Goal: Check status: Check status

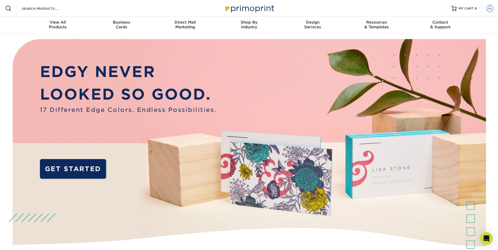
click at [490, 7] on span at bounding box center [489, 8] width 7 height 7
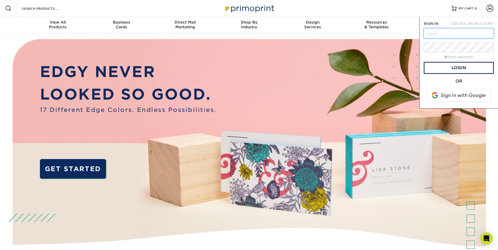
click at [460, 35] on input "text" at bounding box center [458, 33] width 70 height 10
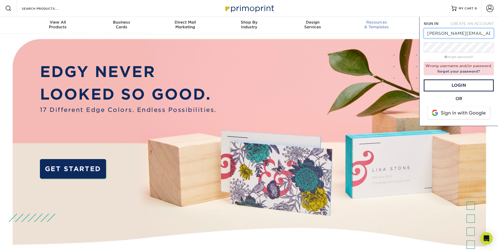
drag, startPoint x: 492, startPoint y: 33, endPoint x: 391, endPoint y: 23, distance: 101.2
click at [391, 23] on nav "Resources Menu Search Products Account SIGN IN CREATE AN ACCOUNT robin@peoplepr…" at bounding box center [249, 17] width 498 height 34
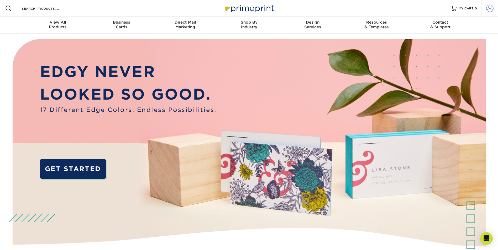
click at [487, 8] on span at bounding box center [489, 8] width 7 height 7
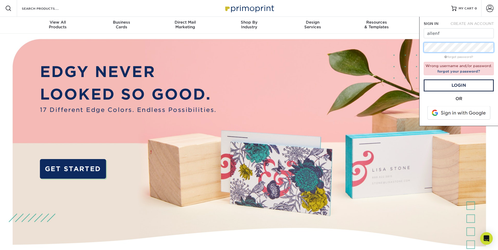
click at [419, 51] on div "SIGN IN CREATE AN ACCOUNT allenf forgot password? Wrong username and/or passwor…" at bounding box center [458, 71] width 79 height 109
click at [452, 33] on input "allenf" at bounding box center [458, 33] width 70 height 10
type input "[PERSON_NAME][EMAIL_ADDRESS][DOMAIN_NAME]"
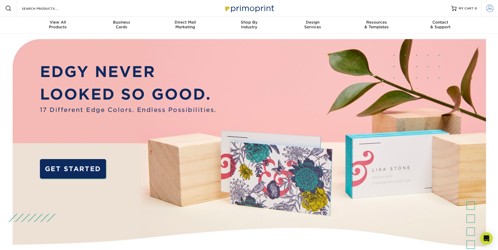
click at [490, 11] on span at bounding box center [489, 8] width 7 height 7
click at [489, 10] on span at bounding box center [489, 8] width 7 height 7
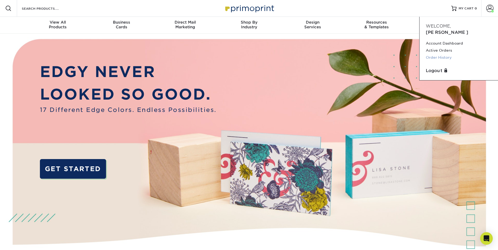
click at [444, 54] on link "Order History" at bounding box center [459, 57] width 66 height 7
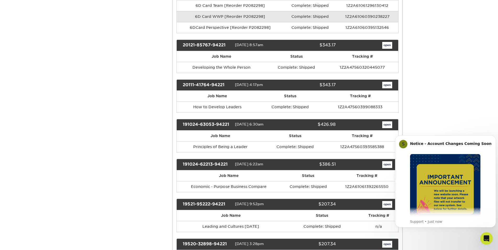
scroll to position [761, 0]
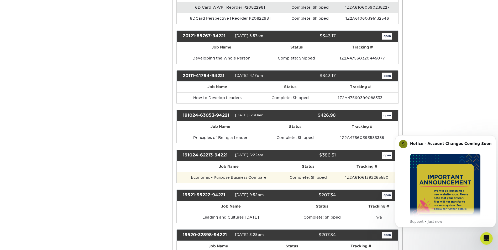
click at [254, 177] on td "Economic - Purpose Business Compare" at bounding box center [229, 177] width 104 height 11
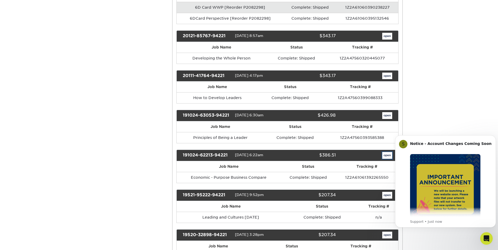
click at [386, 154] on link "open" at bounding box center [387, 155] width 10 height 7
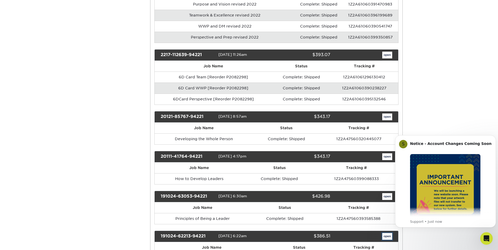
scroll to position [0, 0]
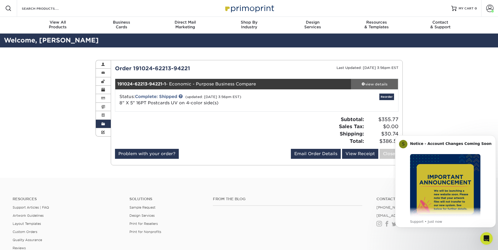
click at [377, 86] on div "view details" at bounding box center [374, 84] width 47 height 5
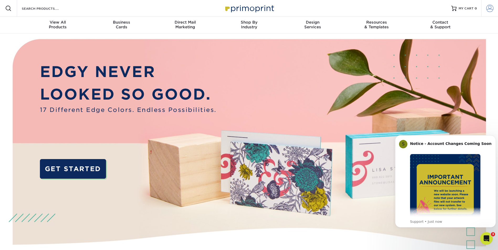
click at [491, 10] on span at bounding box center [489, 8] width 7 height 7
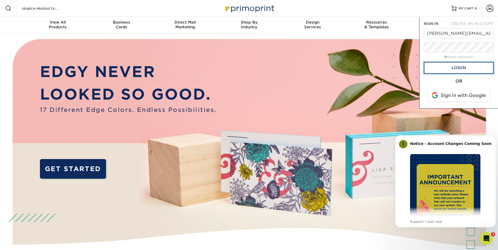
click at [459, 70] on link "Login" at bounding box center [458, 68] width 70 height 12
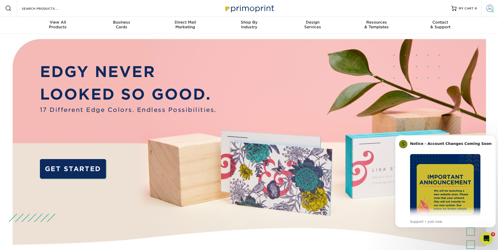
click at [492, 10] on span at bounding box center [492, 11] width 3 height 3
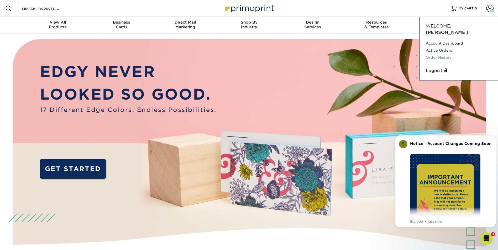
click at [439, 54] on link "Order History" at bounding box center [459, 57] width 66 height 7
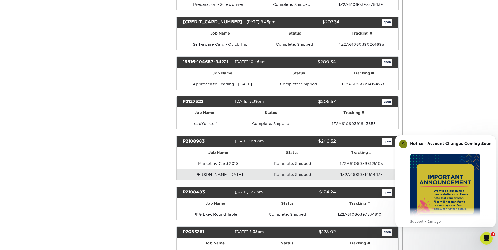
scroll to position [1023, 0]
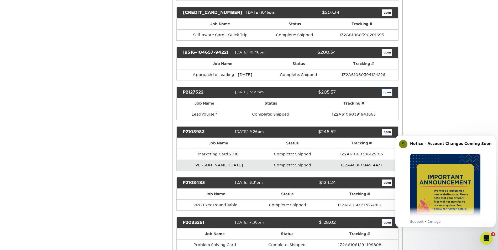
click at [387, 94] on link "open" at bounding box center [387, 92] width 10 height 7
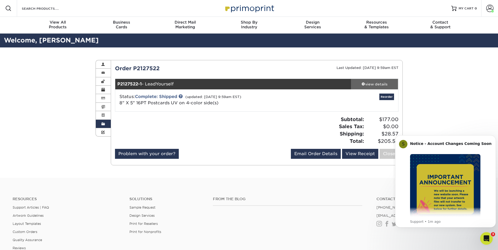
click at [384, 84] on div "view details" at bounding box center [374, 84] width 47 height 5
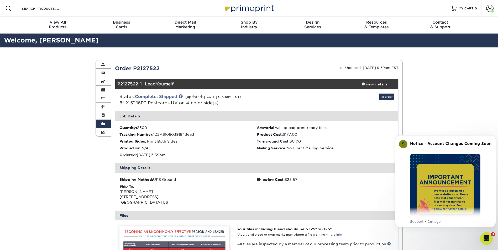
click at [103, 64] on span at bounding box center [103, 64] width 4 height 4
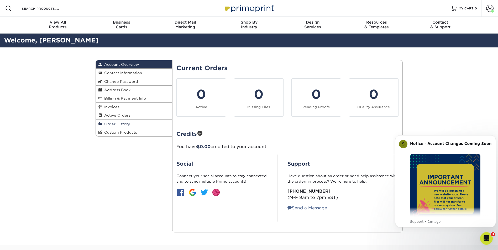
click at [125, 123] on span "Order History" at bounding box center [116, 124] width 28 height 4
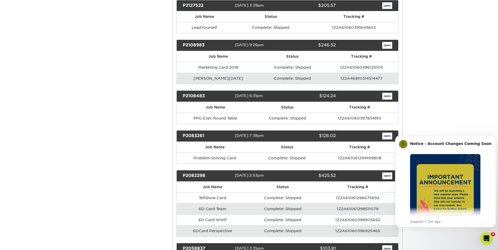
scroll to position [1102, 0]
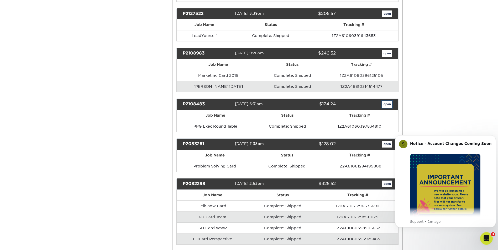
click at [387, 108] on link "open" at bounding box center [387, 104] width 10 height 7
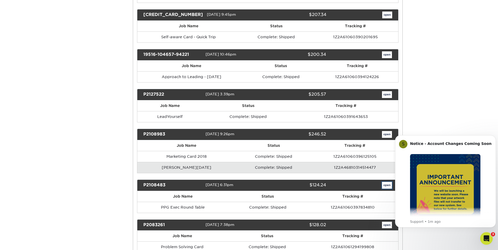
scroll to position [0, 0]
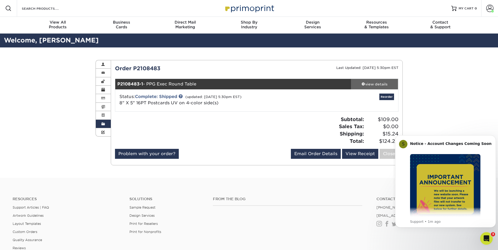
click at [374, 82] on div "view details" at bounding box center [374, 84] width 47 height 5
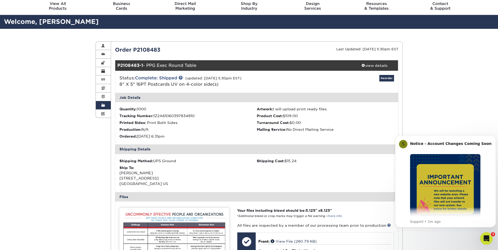
scroll to position [79, 0]
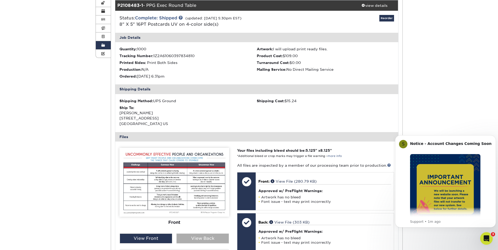
click at [185, 241] on div "View Back" at bounding box center [202, 239] width 52 height 10
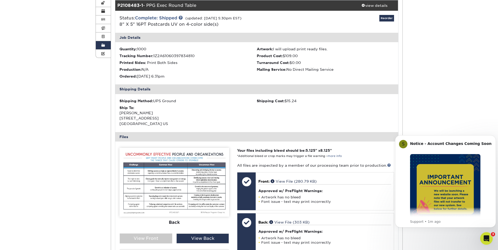
scroll to position [52, 0]
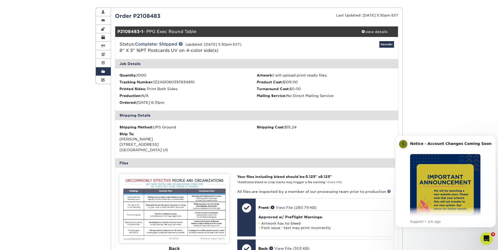
click at [158, 212] on img at bounding box center [174, 208] width 110 height 69
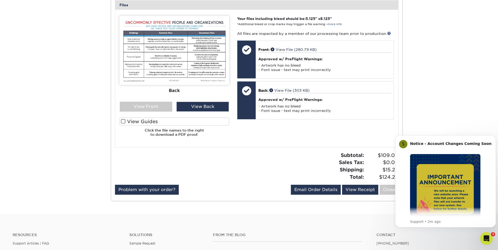
scroll to position [210, 0]
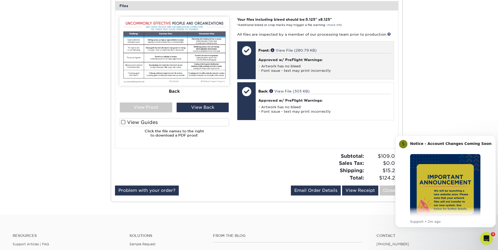
drag, startPoint x: 246, startPoint y: 49, endPoint x: 339, endPoint y: 48, distance: 93.7
drag, startPoint x: 339, startPoint y: 48, endPoint x: 268, endPoint y: 50, distance: 71.4
drag, startPoint x: 268, startPoint y: 50, endPoint x: 289, endPoint y: 49, distance: 20.8
drag, startPoint x: 289, startPoint y: 49, endPoint x: 282, endPoint y: 50, distance: 7.0
click at [282, 50] on link "View File (280.79 KB)" at bounding box center [293, 50] width 46 height 4
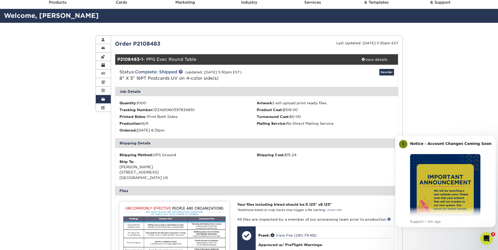
scroll to position [0, 0]
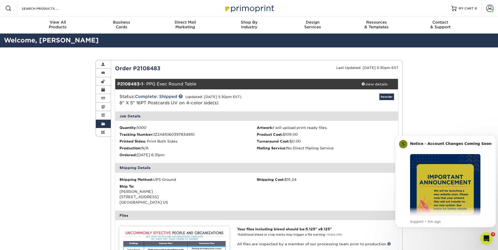
click at [103, 116] on span at bounding box center [103, 115] width 4 height 4
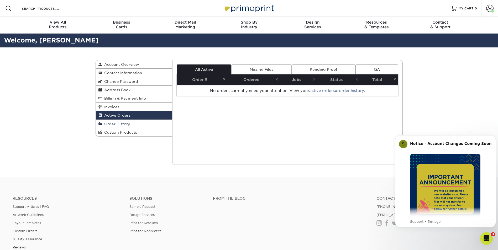
click at [107, 125] on span "Order History" at bounding box center [116, 124] width 28 height 4
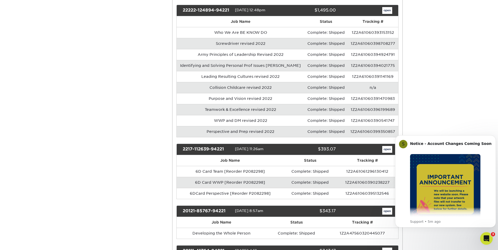
scroll to position [682, 0]
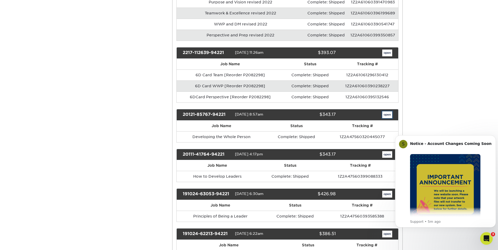
click at [386, 115] on link "open" at bounding box center [387, 115] width 10 height 7
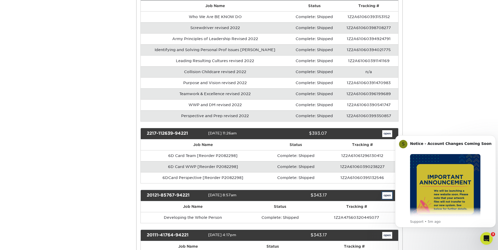
scroll to position [0, 0]
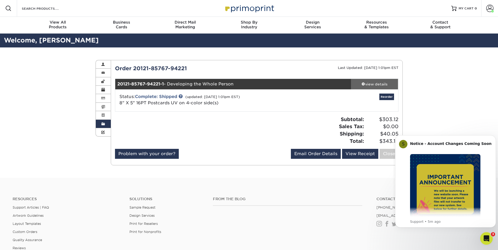
click at [375, 84] on div "view details" at bounding box center [374, 84] width 47 height 5
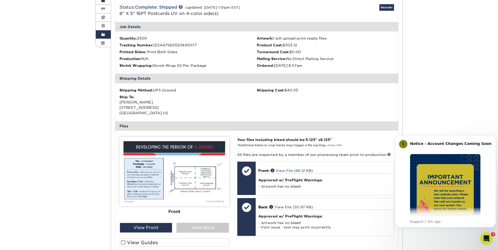
scroll to position [105, 0]
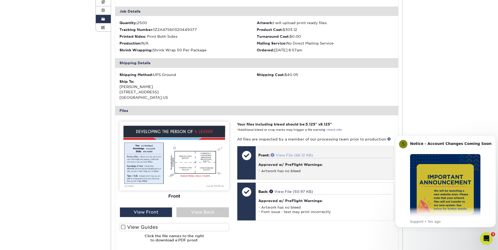
drag, startPoint x: 265, startPoint y: 157, endPoint x: 284, endPoint y: 154, distance: 18.8
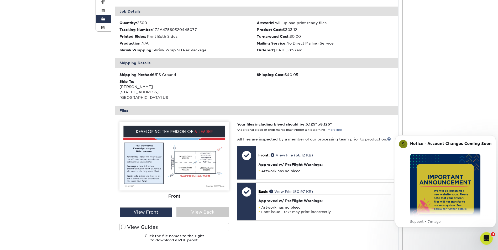
click at [103, 19] on span at bounding box center [103, 19] width 4 height 4
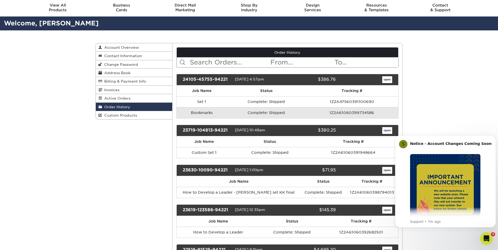
scroll to position [26, 0]
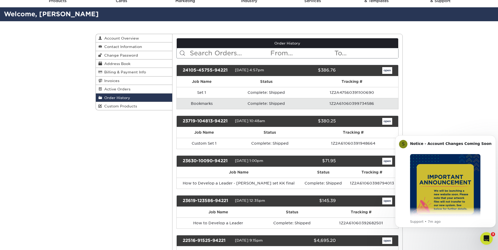
click at [284, 56] on input "text" at bounding box center [302, 53] width 64 height 10
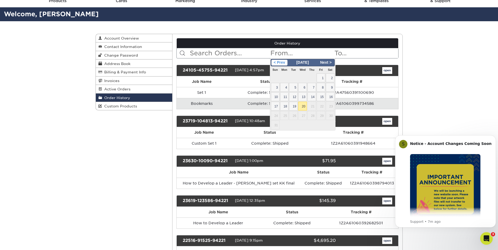
click at [275, 64] on span "< Prev" at bounding box center [279, 63] width 16 height 6
click at [281, 63] on span "< Prev" at bounding box center [279, 63] width 16 height 6
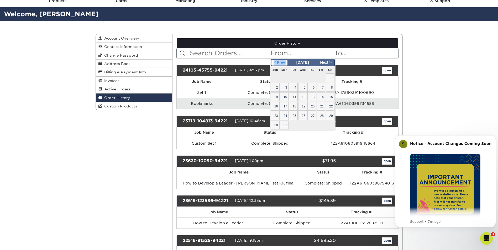
click at [281, 63] on span "< Prev" at bounding box center [279, 63] width 16 height 6
drag, startPoint x: 281, startPoint y: 63, endPoint x: 296, endPoint y: 62, distance: 15.1
click at [296, 62] on span "[DATE]" at bounding box center [302, 62] width 16 height 4
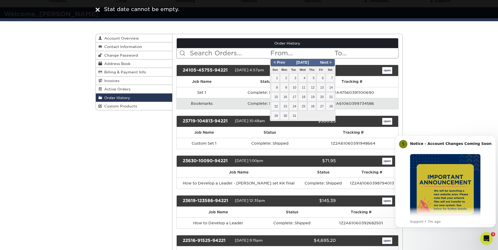
click at [304, 62] on span "[DATE]" at bounding box center [302, 62] width 16 height 4
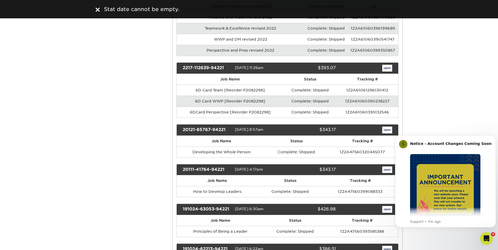
scroll to position [761, 0]
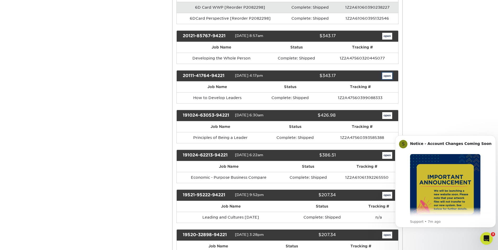
click at [388, 75] on link "open" at bounding box center [387, 76] width 10 height 7
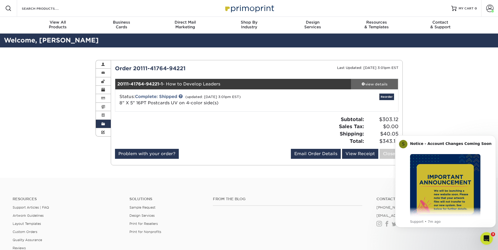
click at [376, 83] on div "view details" at bounding box center [374, 84] width 47 height 5
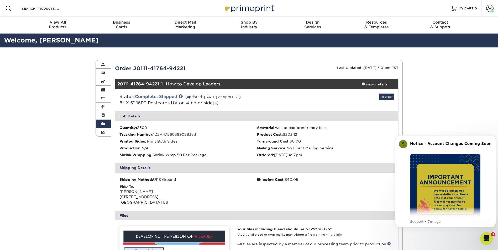
click at [103, 122] on span at bounding box center [103, 124] width 4 height 4
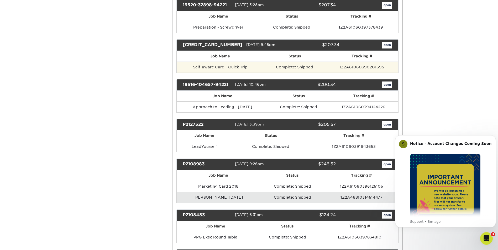
scroll to position [997, 0]
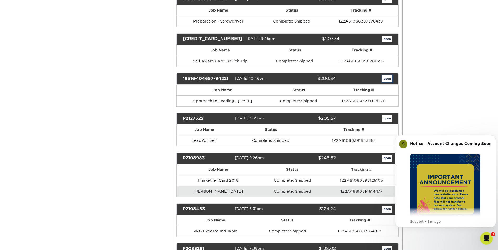
click at [387, 79] on link "open" at bounding box center [387, 79] width 10 height 7
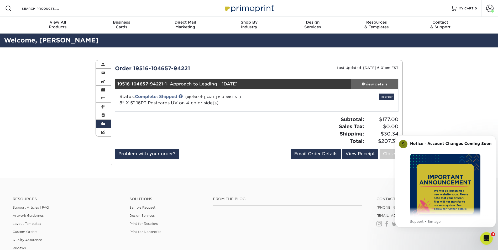
click at [376, 82] on div "view details" at bounding box center [374, 84] width 47 height 5
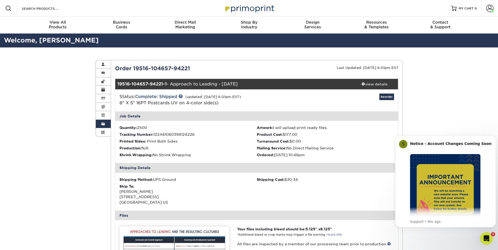
click at [100, 122] on link "Order History" at bounding box center [103, 124] width 15 height 8
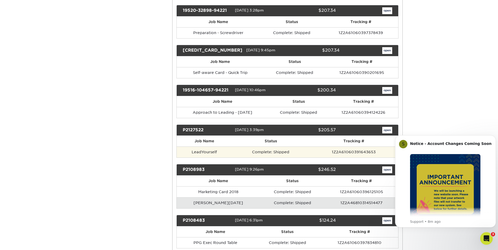
scroll to position [971, 0]
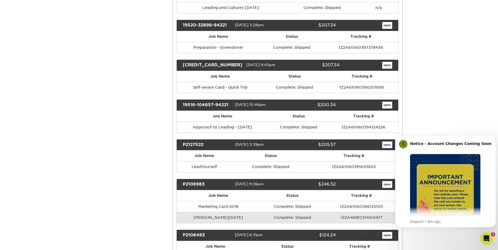
click at [385, 144] on link "open" at bounding box center [387, 145] width 10 height 7
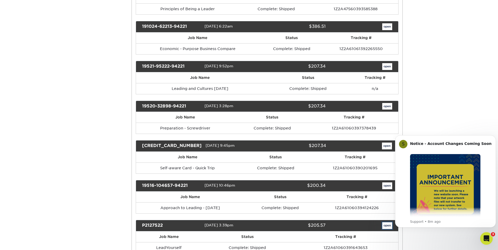
scroll to position [0, 0]
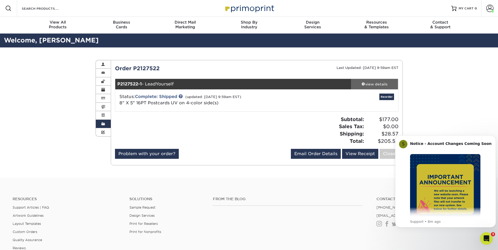
click at [370, 83] on div "view details" at bounding box center [374, 84] width 47 height 5
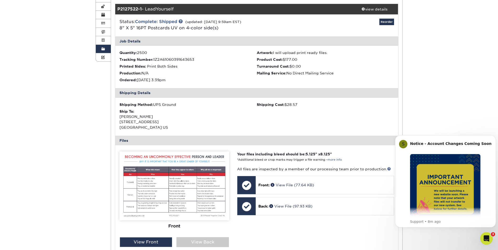
scroll to position [105, 0]
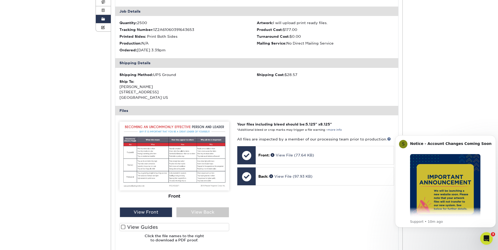
click at [104, 17] on span at bounding box center [103, 19] width 4 height 4
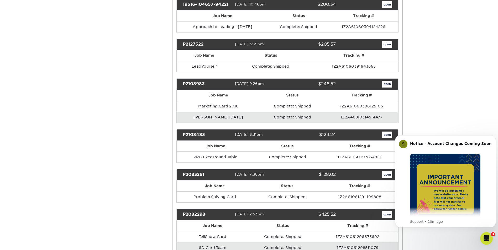
scroll to position [1076, 0]
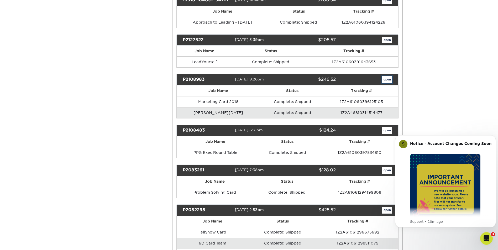
click at [384, 77] on link "open" at bounding box center [387, 79] width 10 height 7
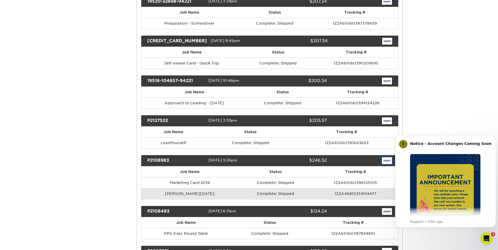
scroll to position [0, 0]
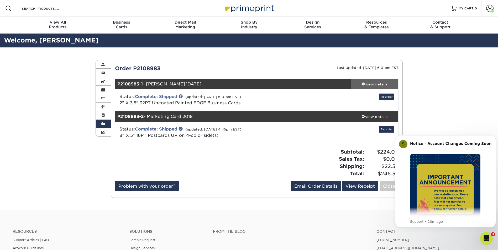
click at [372, 83] on div "view details" at bounding box center [374, 84] width 47 height 5
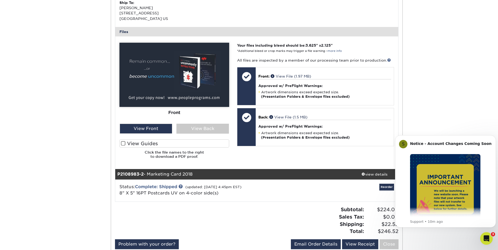
scroll to position [236, 0]
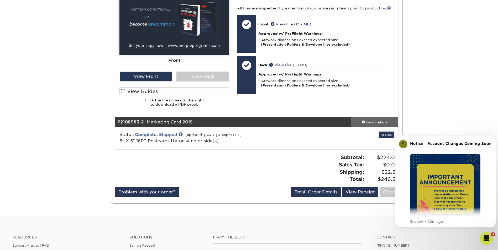
click at [371, 121] on div "view details" at bounding box center [374, 122] width 47 height 5
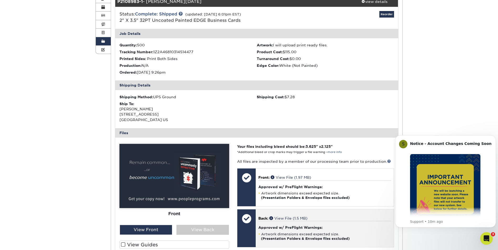
scroll to position [0, 0]
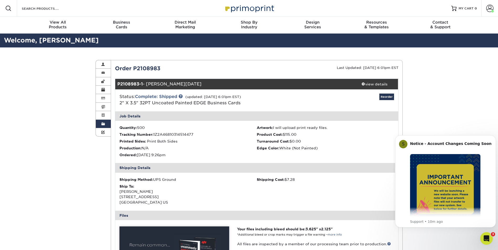
click at [103, 124] on span at bounding box center [103, 124] width 4 height 4
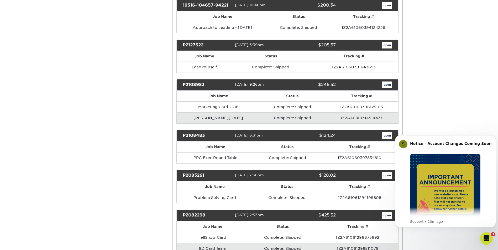
scroll to position [1076, 0]
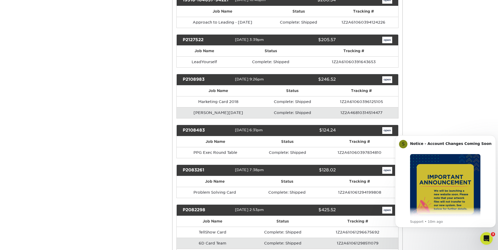
click at [260, 112] on td "Complete: Shipped" at bounding box center [292, 112] width 65 height 11
click at [387, 132] on link "open" at bounding box center [387, 130] width 10 height 7
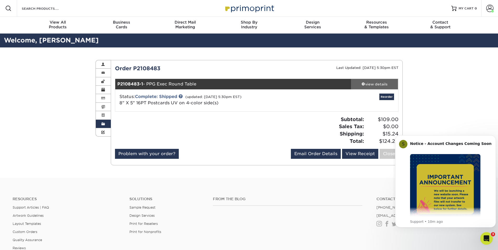
click at [371, 84] on div "view details" at bounding box center [374, 84] width 47 height 5
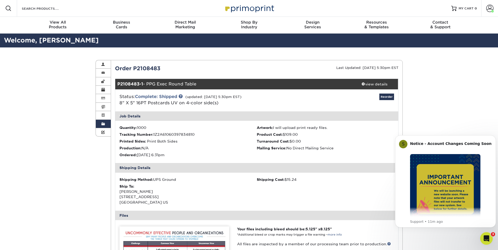
click at [103, 125] on span at bounding box center [103, 124] width 4 height 4
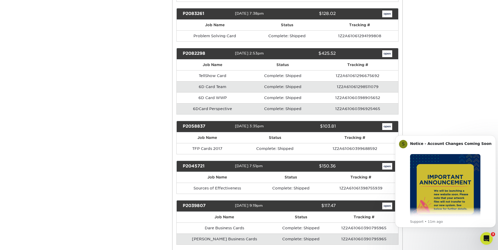
scroll to position [1259, 0]
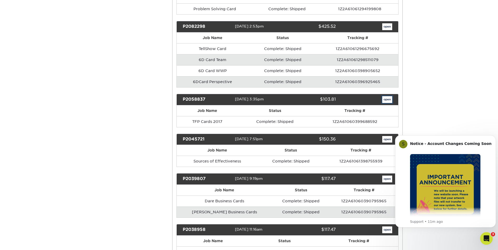
click at [387, 98] on link "open" at bounding box center [387, 99] width 10 height 7
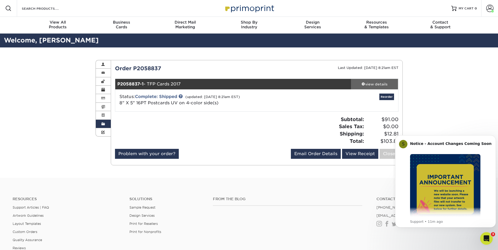
click at [383, 86] on div "view details" at bounding box center [374, 84] width 47 height 5
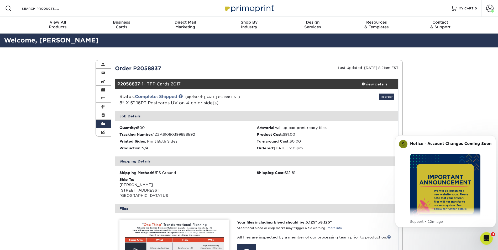
click at [100, 124] on link "Order History" at bounding box center [103, 124] width 15 height 8
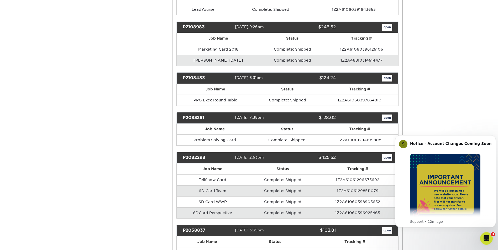
scroll to position [1154, 0]
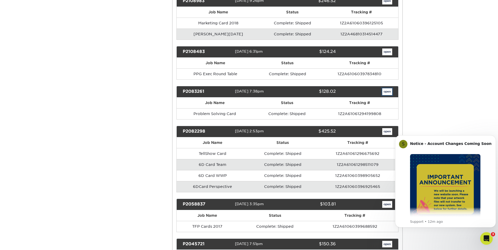
click at [386, 90] on link "open" at bounding box center [387, 91] width 10 height 7
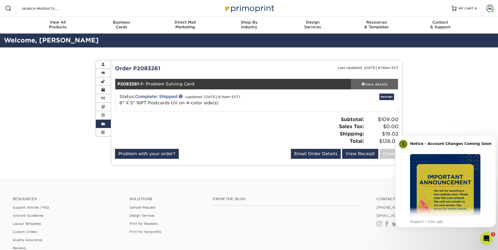
click at [369, 82] on div "view details" at bounding box center [374, 84] width 47 height 5
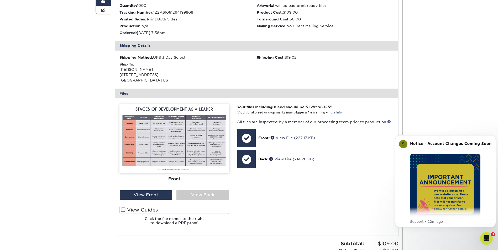
scroll to position [131, 0]
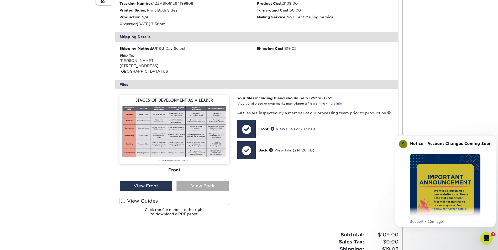
click at [196, 186] on div "View Back" at bounding box center [202, 186] width 52 height 10
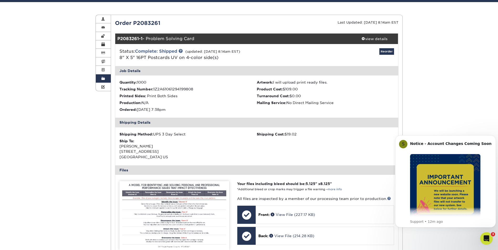
scroll to position [0, 0]
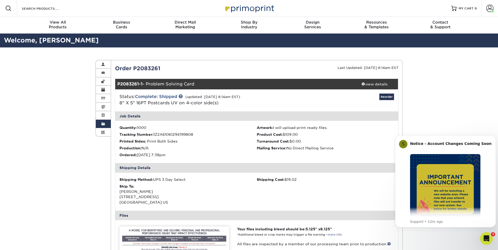
click at [98, 124] on link "Order History" at bounding box center [103, 124] width 15 height 8
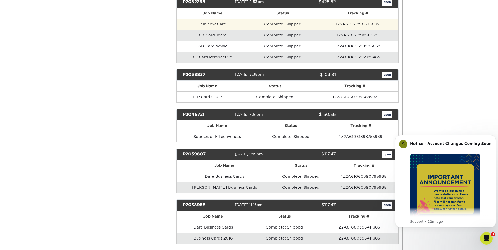
scroll to position [1286, 0]
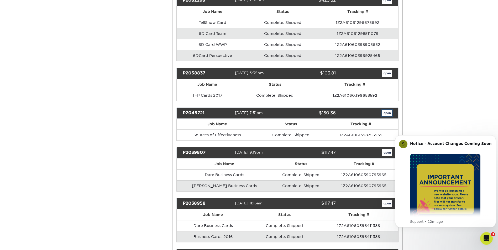
click at [385, 113] on link "open" at bounding box center [387, 113] width 10 height 7
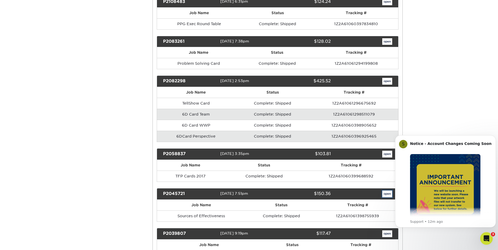
scroll to position [0, 0]
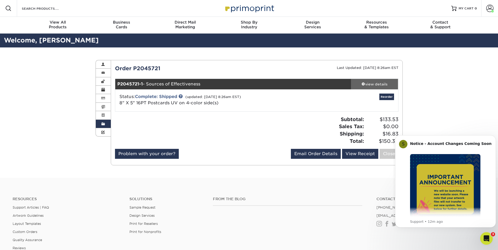
click at [375, 85] on div "view details" at bounding box center [374, 84] width 47 height 5
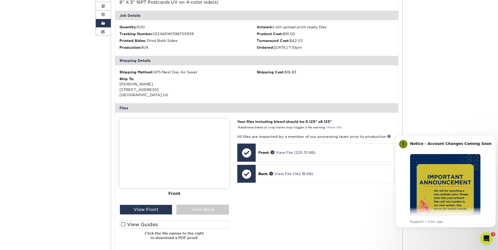
scroll to position [105, 0]
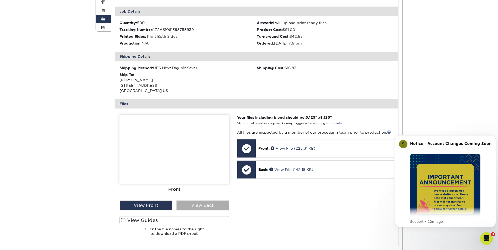
click at [201, 206] on div "View Back" at bounding box center [202, 206] width 52 height 10
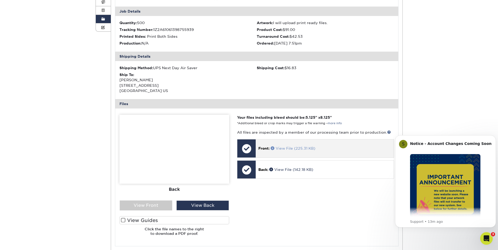
click at [285, 150] on link "View File (225.31 KB)" at bounding box center [292, 148] width 45 height 4
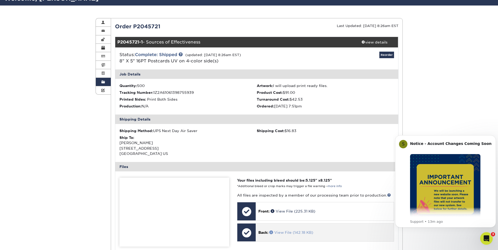
scroll to position [26, 0]
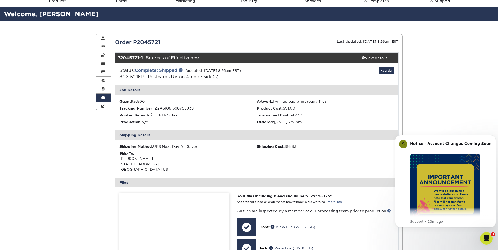
click at [103, 98] on span at bounding box center [103, 98] width 4 height 4
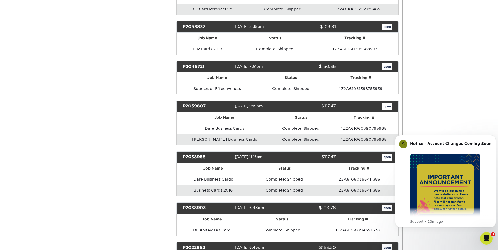
scroll to position [1338, 0]
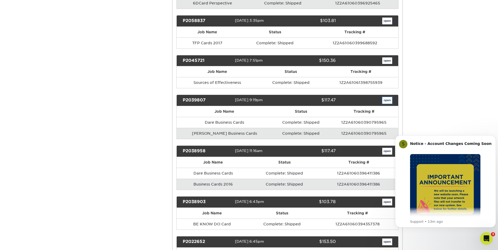
click at [389, 101] on link "open" at bounding box center [387, 100] width 10 height 7
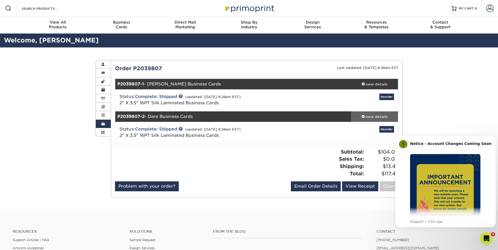
click at [372, 116] on div "view details" at bounding box center [374, 116] width 47 height 5
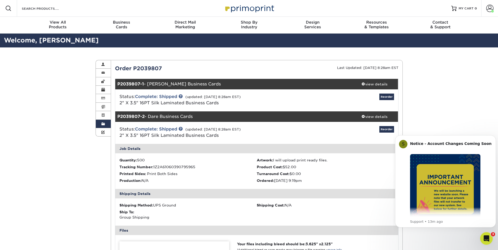
click at [106, 125] on link "Order History" at bounding box center [103, 124] width 15 height 8
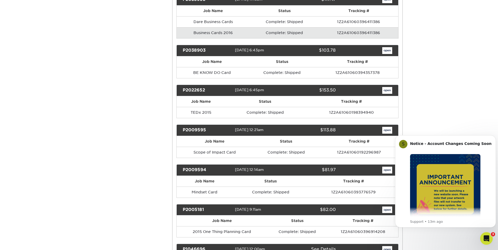
scroll to position [1495, 0]
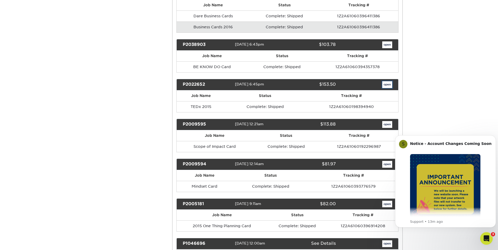
click at [388, 83] on link "open" at bounding box center [387, 84] width 10 height 7
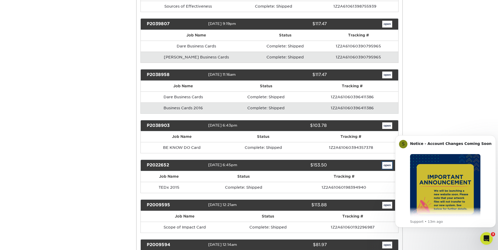
scroll to position [0, 0]
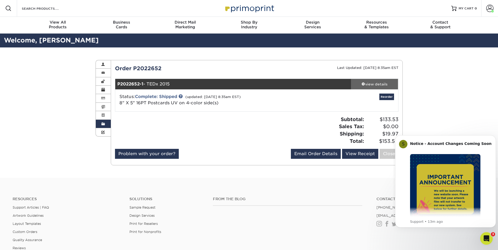
click at [368, 86] on div "view details" at bounding box center [374, 84] width 47 height 5
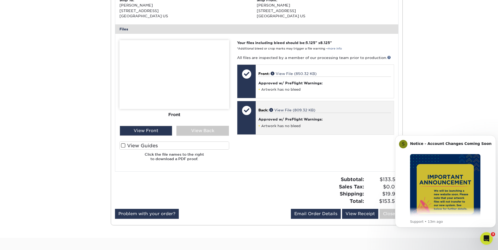
scroll to position [184, 0]
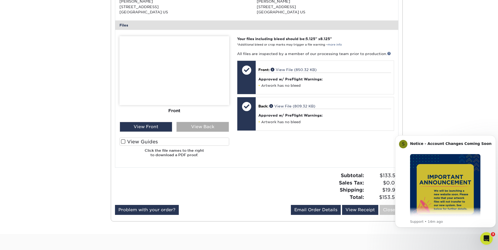
click at [211, 125] on div "View Back" at bounding box center [202, 127] width 52 height 10
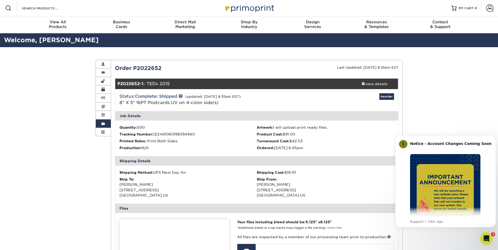
scroll to position [0, 0]
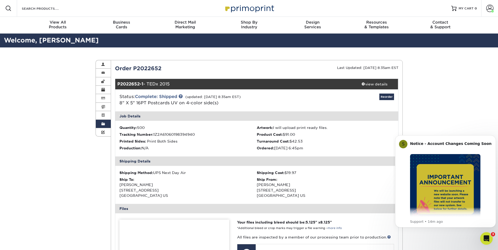
click at [101, 124] on span at bounding box center [103, 124] width 4 height 4
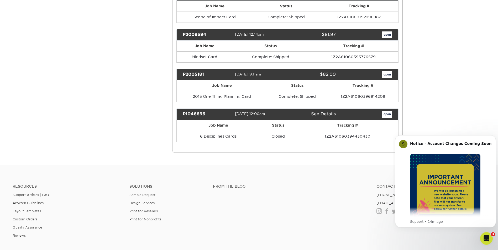
scroll to position [1536, 0]
